Goal: Find specific page/section: Find specific page/section

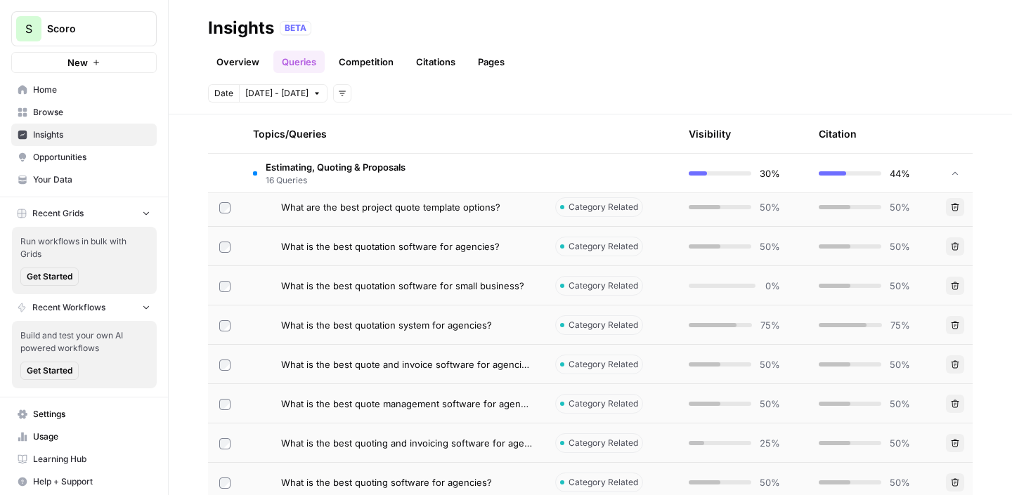
scroll to position [702, 0]
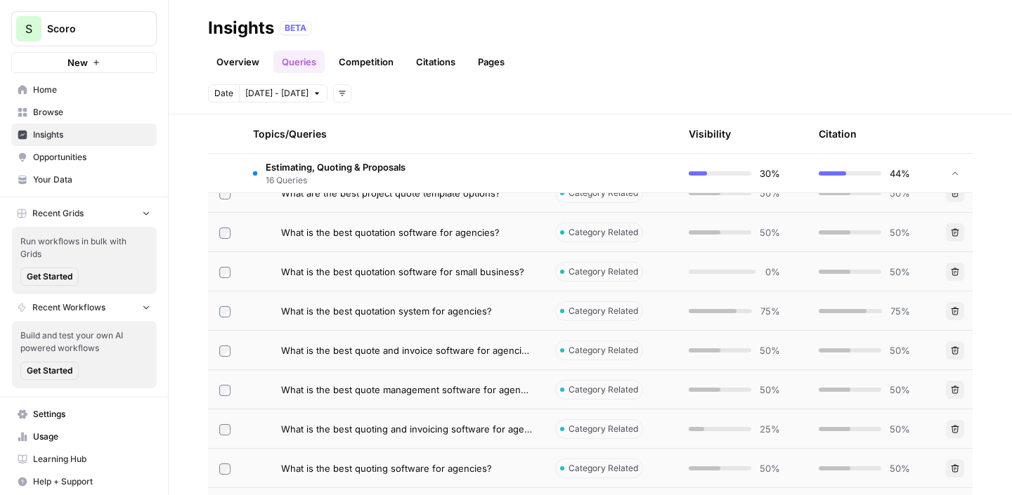
click at [69, 141] on span "Insights" at bounding box center [91, 135] width 117 height 13
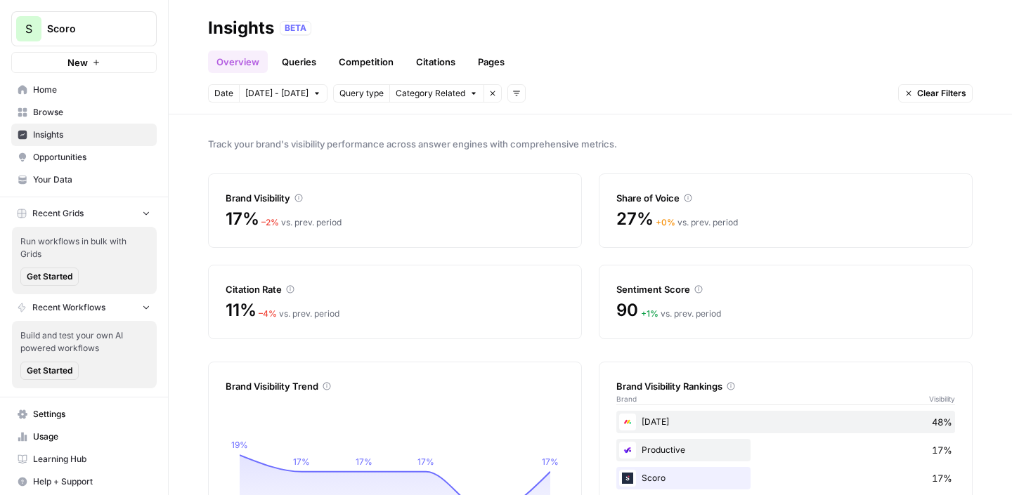
click at [308, 66] on link "Queries" at bounding box center [298, 62] width 51 height 22
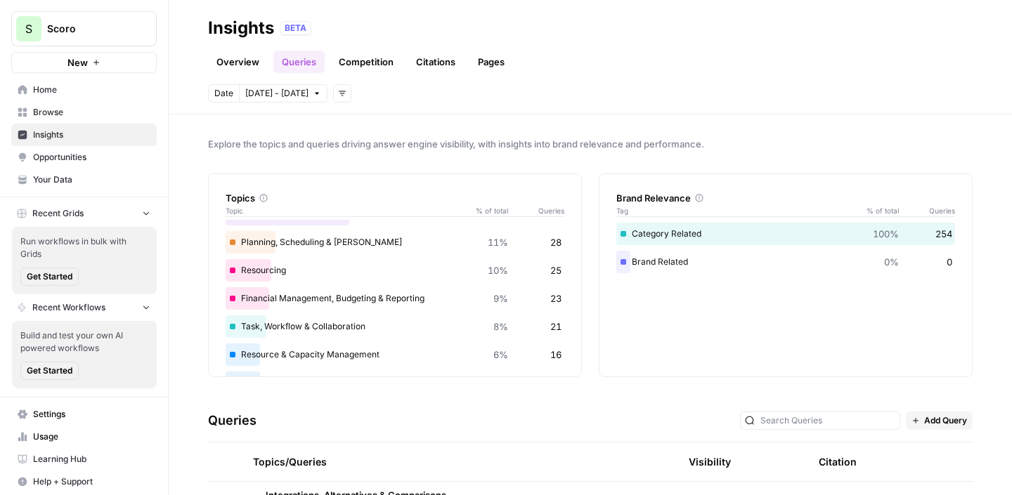
scroll to position [14, 0]
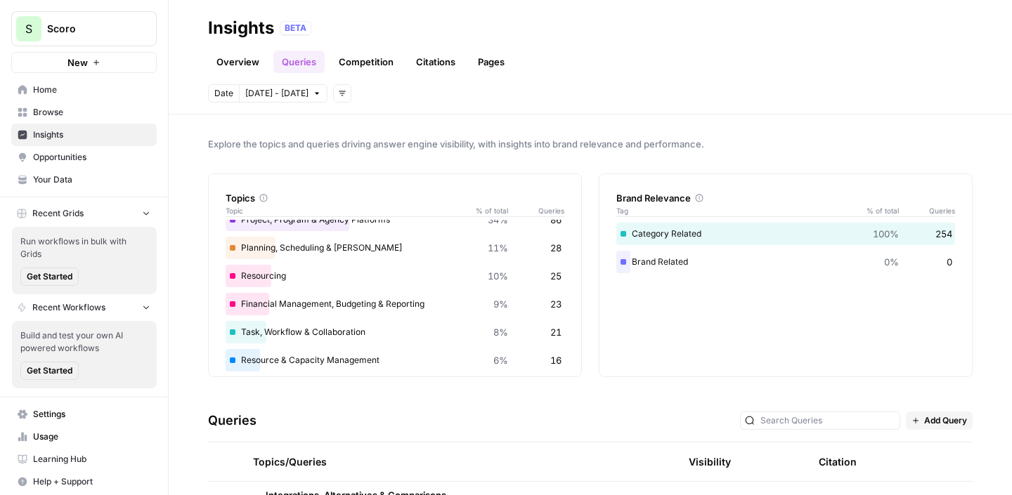
click at [275, 275] on div "Resourcing 10% 25" at bounding box center [395, 276] width 339 height 22
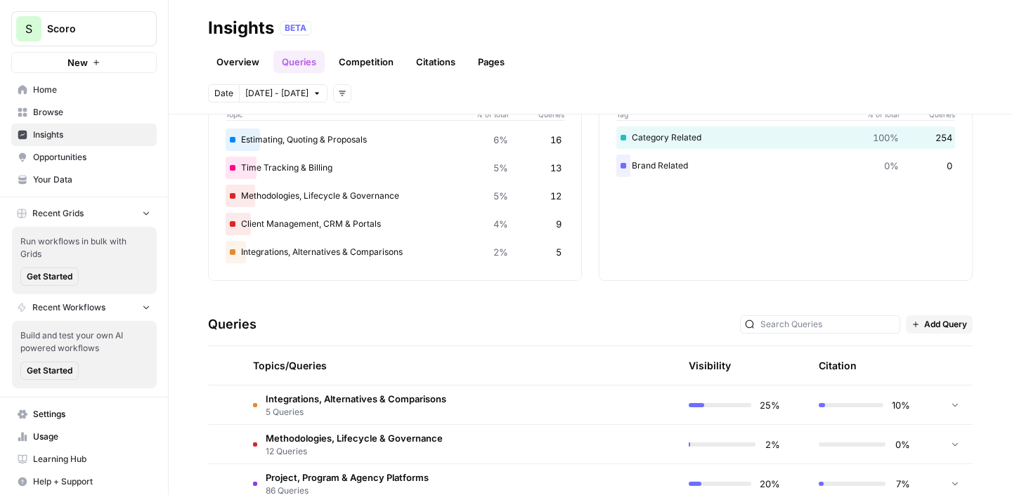
scroll to position [96, 0]
click at [338, 94] on icon "button" at bounding box center [342, 93] width 8 height 8
click at [346, 119] on span "Platform" at bounding box center [355, 124] width 37 height 14
click at [377, 103] on header "Insights BETA Overview Queries Competition Citations Pages Date [DATE] - [DATE]…" at bounding box center [590, 57] width 843 height 115
click at [384, 101] on button "Select platform" at bounding box center [422, 93] width 86 height 18
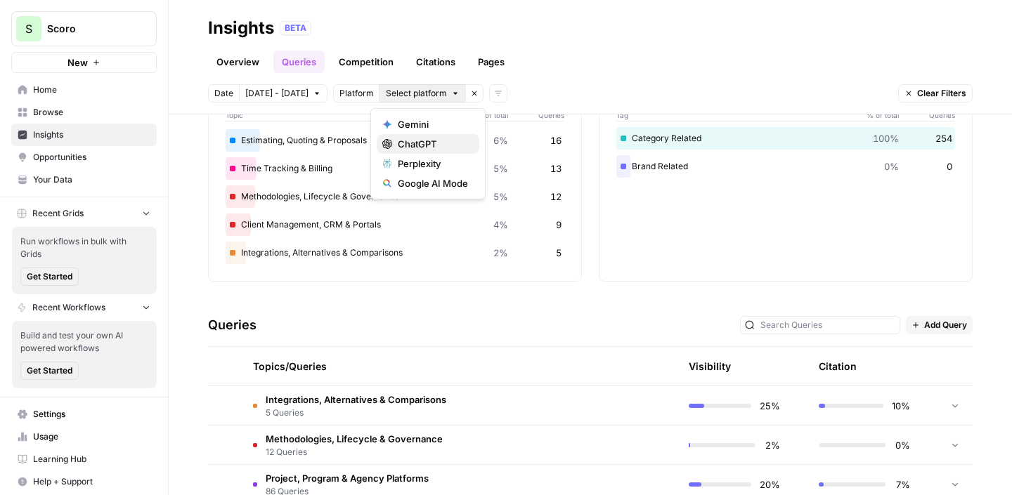
click at [403, 137] on span "ChatGPT" at bounding box center [433, 144] width 70 height 14
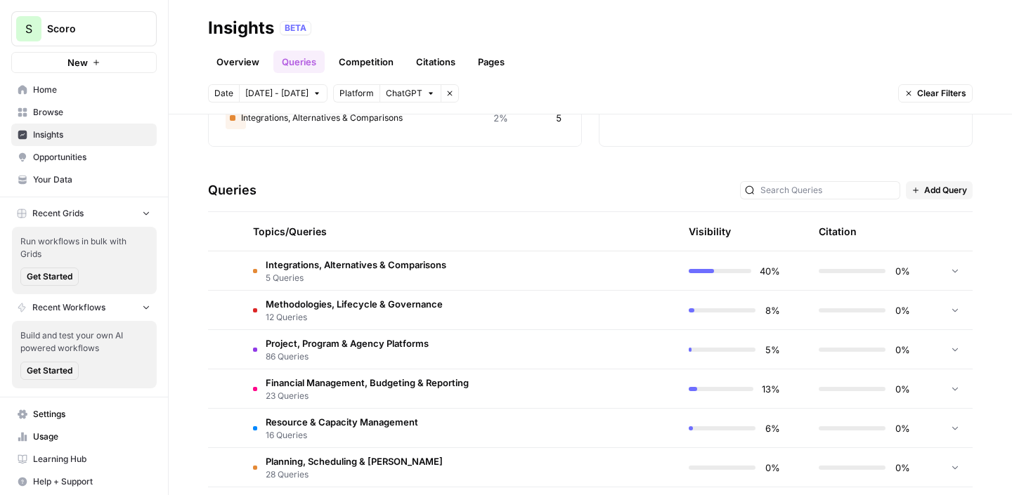
scroll to position [224, 0]
